Goal: Information Seeking & Learning: Find specific fact

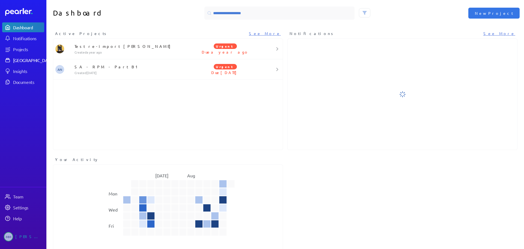
click at [25, 60] on div "[GEOGRAPHIC_DATA]" at bounding box center [33, 59] width 41 height 5
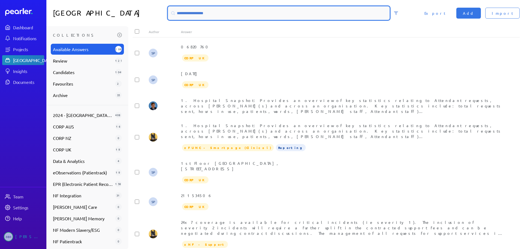
click at [196, 13] on input at bounding box center [279, 13] width 222 height 13
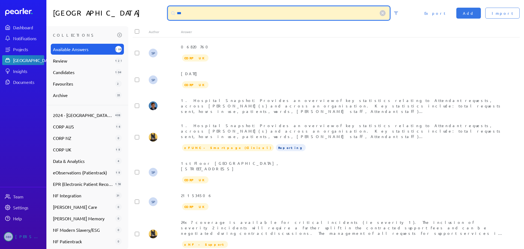
type input "****"
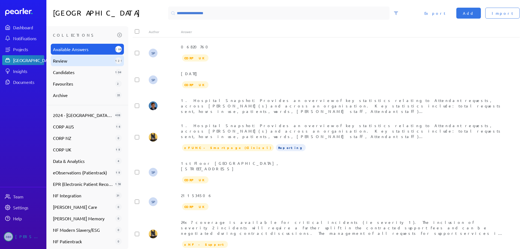
click at [63, 62] on span "Review" at bounding box center [83, 60] width 60 height 7
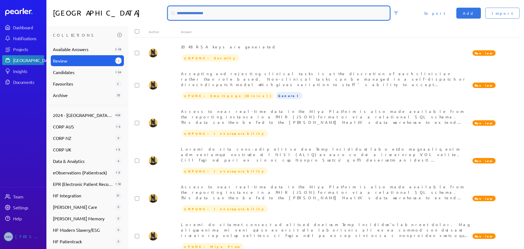
click at [212, 16] on input at bounding box center [279, 13] width 222 height 13
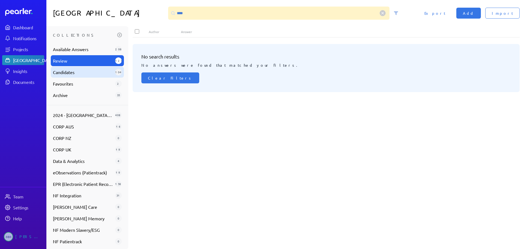
click at [65, 73] on span "Candidates" at bounding box center [83, 72] width 60 height 7
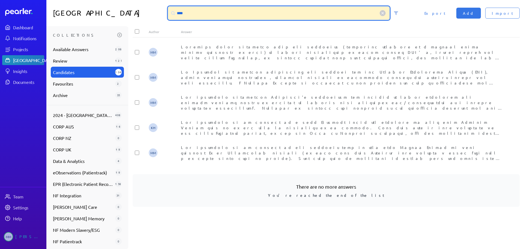
click at [206, 11] on input "****" at bounding box center [279, 13] width 222 height 13
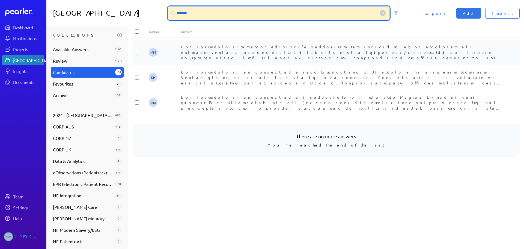
type input "*******"
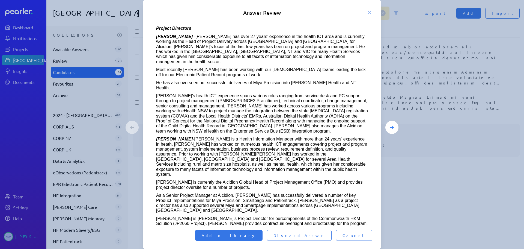
scroll to position [82, 0]
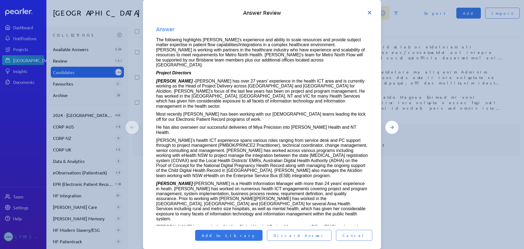
click at [369, 14] on icon at bounding box center [369, 12] width 5 height 5
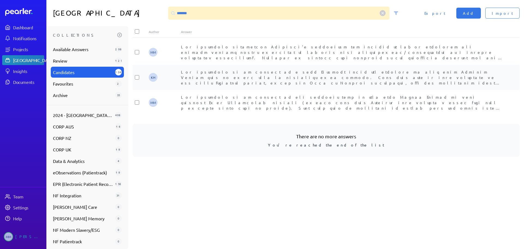
click at [242, 74] on div "[PERSON_NAME]" at bounding box center [342, 77] width 323 height 16
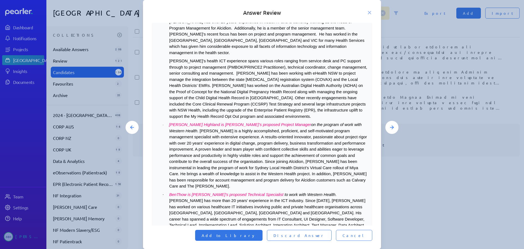
scroll to position [27, 0]
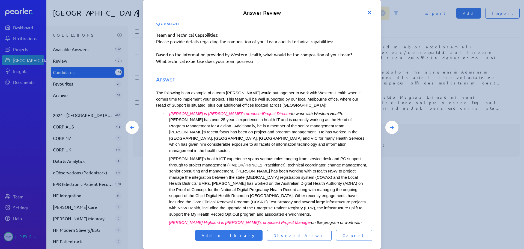
click at [371, 12] on icon at bounding box center [369, 12] width 5 height 5
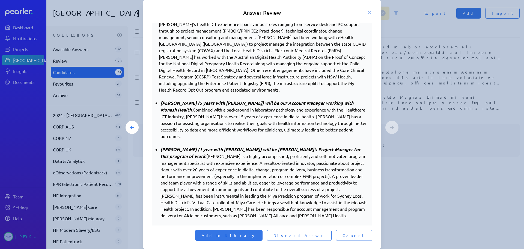
scroll to position [300, 0]
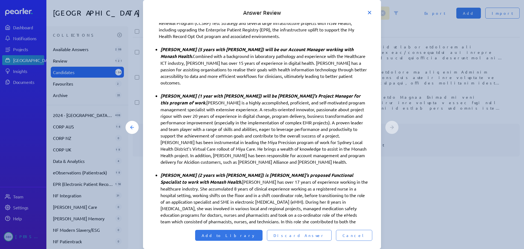
click at [369, 11] on icon at bounding box center [369, 12] width 5 height 5
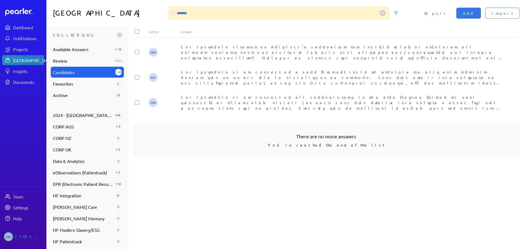
click at [382, 14] on circle at bounding box center [383, 13] width 6 height 6
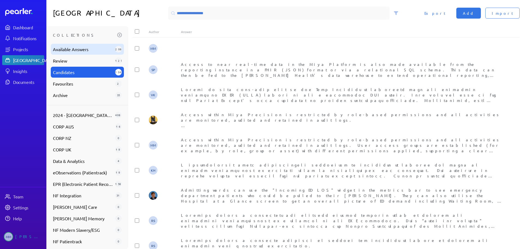
click at [85, 49] on span "Available Answers" at bounding box center [83, 49] width 60 height 7
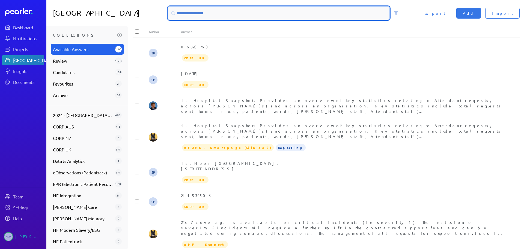
click at [219, 12] on input at bounding box center [279, 13] width 222 height 13
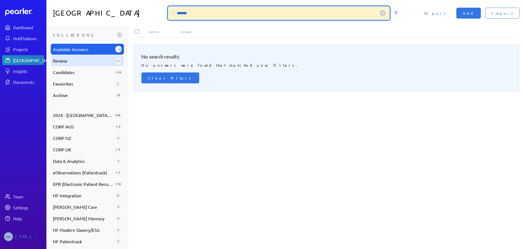
type input "*******"
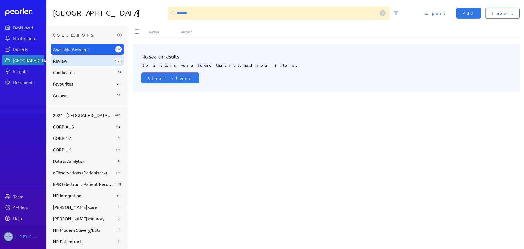
click at [61, 62] on span "Review" at bounding box center [83, 60] width 60 height 7
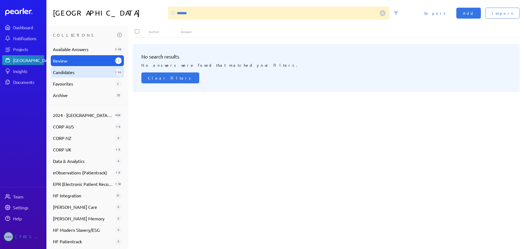
click at [60, 74] on span "Candidates" at bounding box center [83, 72] width 60 height 7
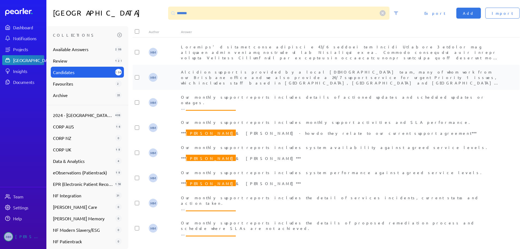
click at [270, 77] on span "Alcidion support is provided by a local [DEMOGRAPHIC_DATA] team, many of whom w…" at bounding box center [340, 88] width 318 height 38
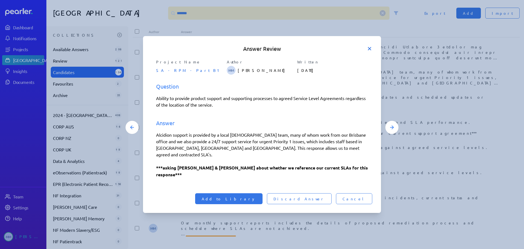
click at [370, 51] on icon at bounding box center [369, 48] width 5 height 5
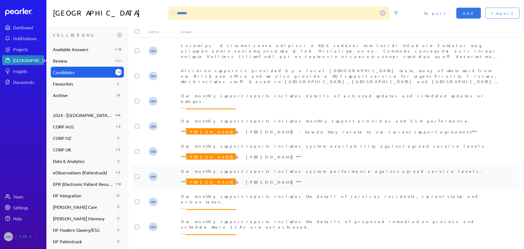
scroll to position [0, 0]
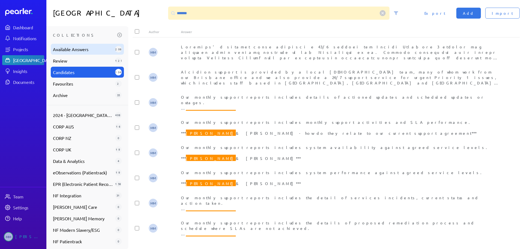
click at [72, 51] on span "Available Answers" at bounding box center [83, 49] width 60 height 7
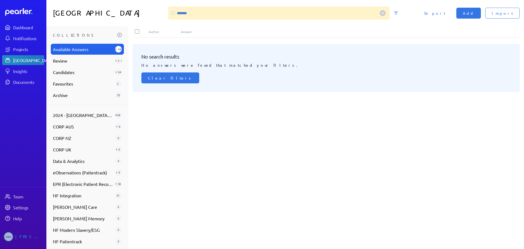
click at [384, 12] on icon at bounding box center [383, 13] width 2 height 2
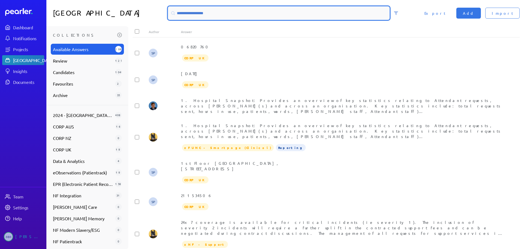
click at [188, 13] on input at bounding box center [279, 13] width 222 height 13
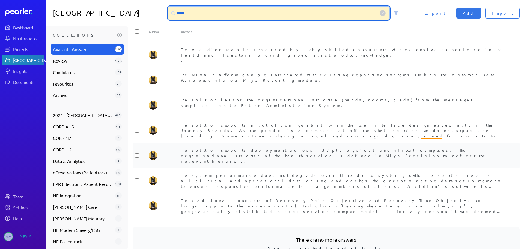
scroll to position [382, 0]
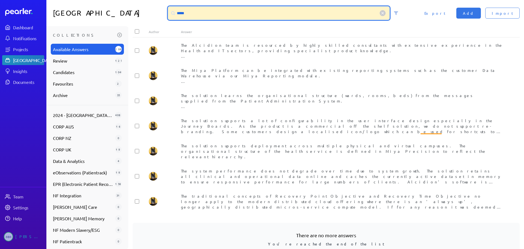
type input "*****"
